Goal: Task Accomplishment & Management: Use online tool/utility

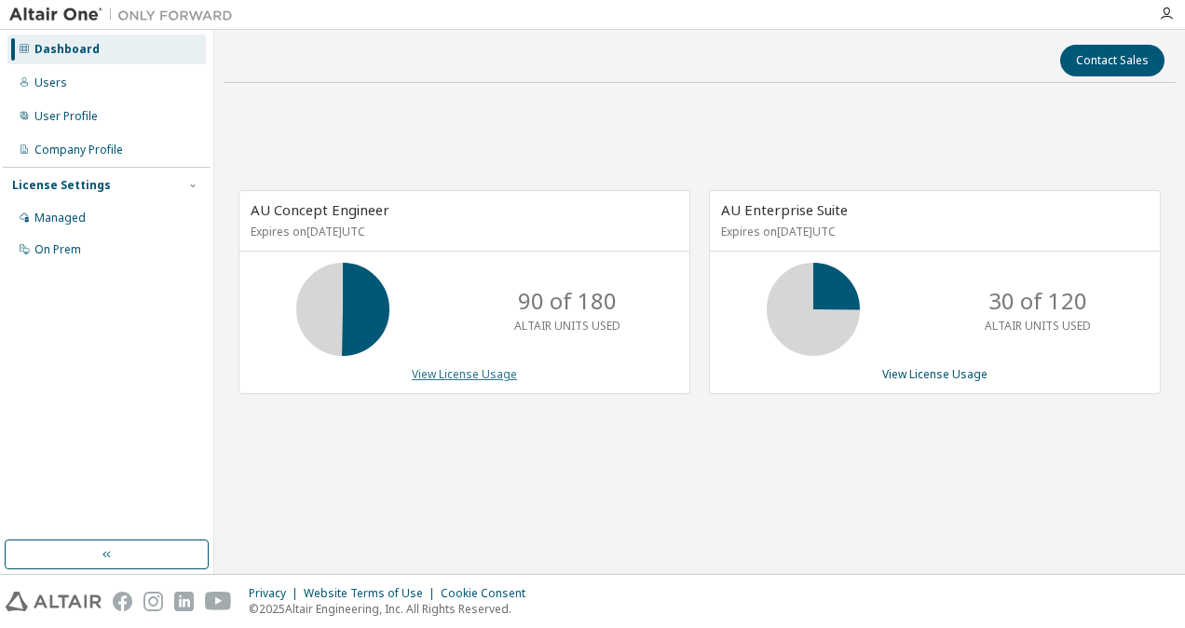
click at [483, 366] on link "View License Usage" at bounding box center [464, 374] width 105 height 16
